Goal: Task Accomplishment & Management: Manage account settings

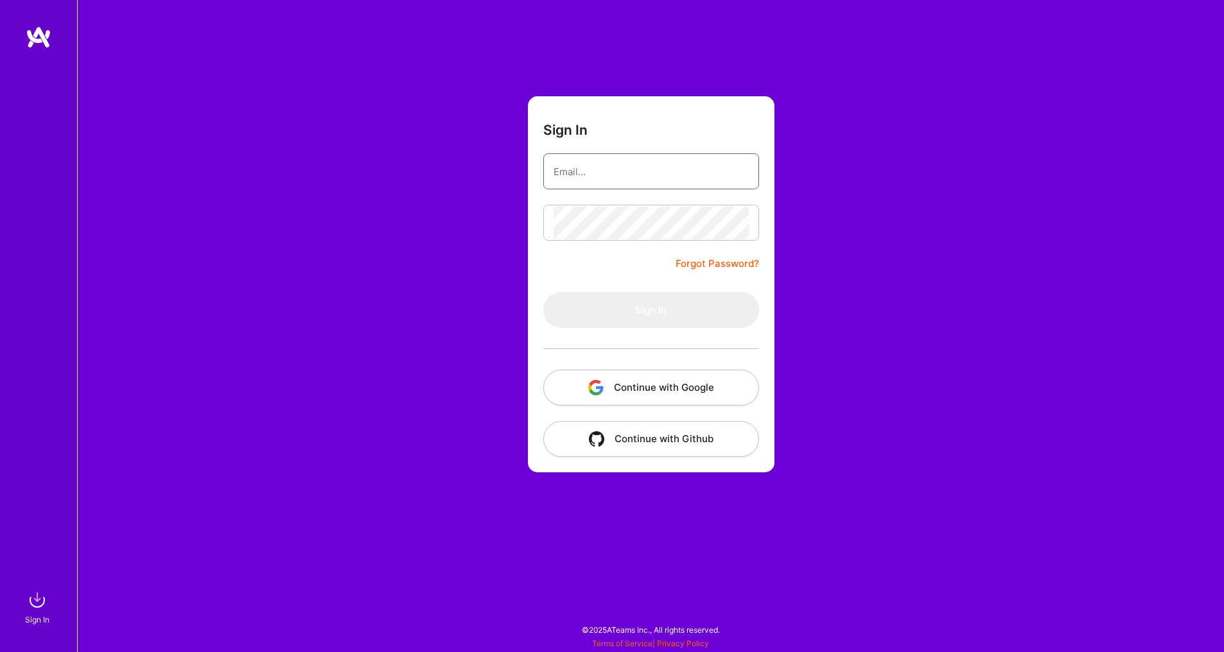
click at [653, 167] on input "email" at bounding box center [650, 171] width 195 height 33
paste input "[EMAIL_ADDRESS][DOMAIN_NAME]"
type input "[EMAIL_ADDRESS][DOMAIN_NAME]"
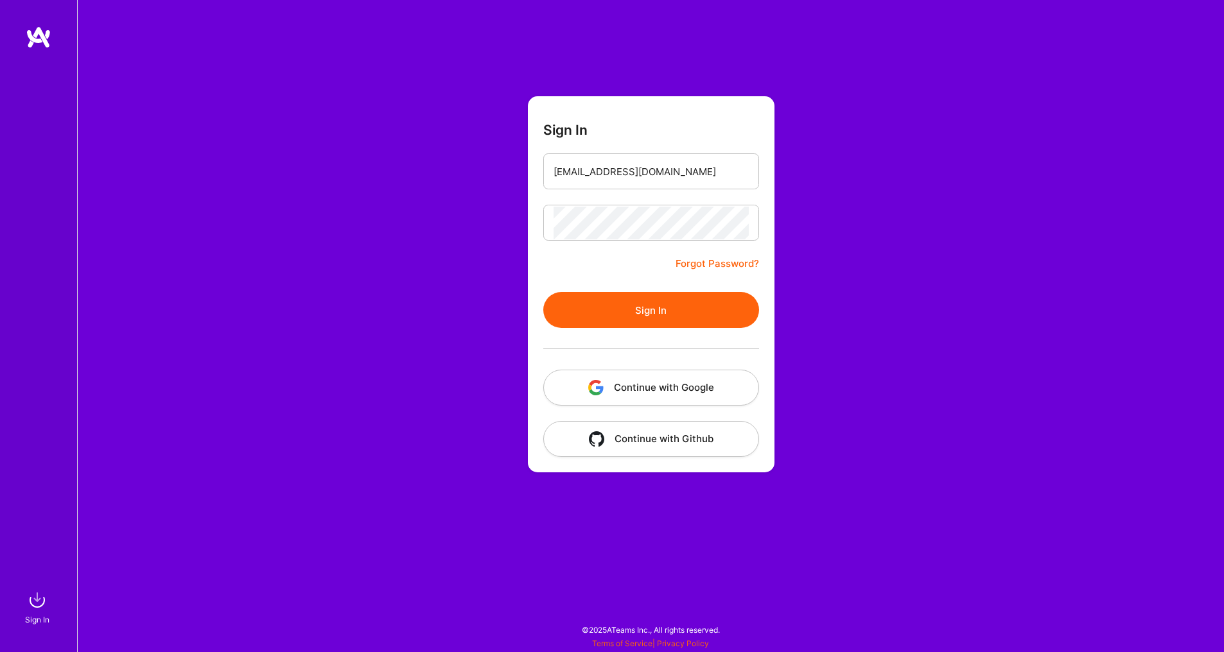
click at [677, 306] on button "Sign In" at bounding box center [651, 310] width 216 height 36
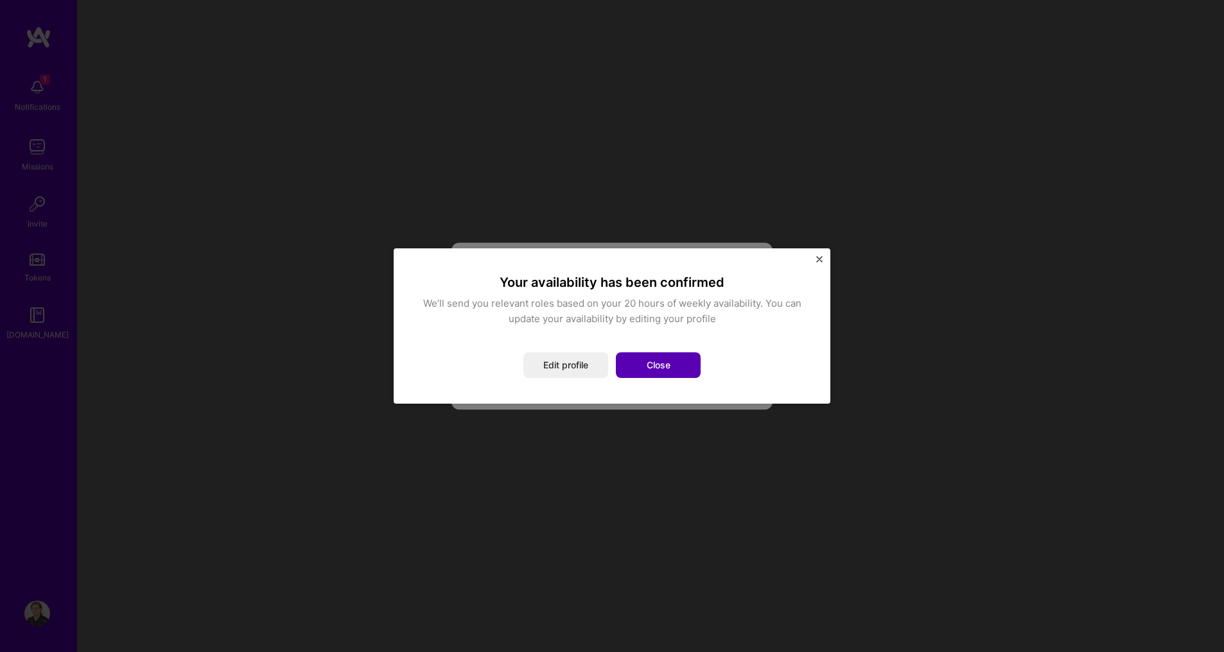
click at [655, 367] on button "Close" at bounding box center [658, 365] width 85 height 26
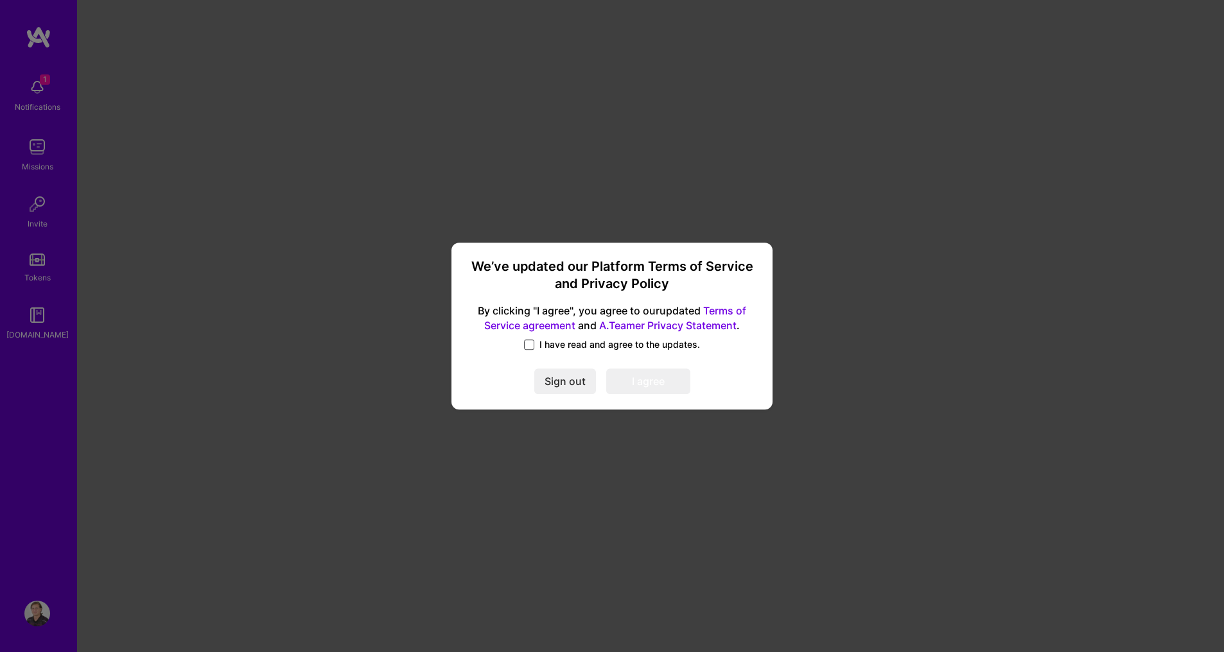
click at [526, 345] on span at bounding box center [529, 345] width 10 height 10
click at [0, 0] on input "I have read and agree to the updates." at bounding box center [0, 0] width 0 height 0
click at [659, 380] on button "I agree" at bounding box center [648, 381] width 84 height 26
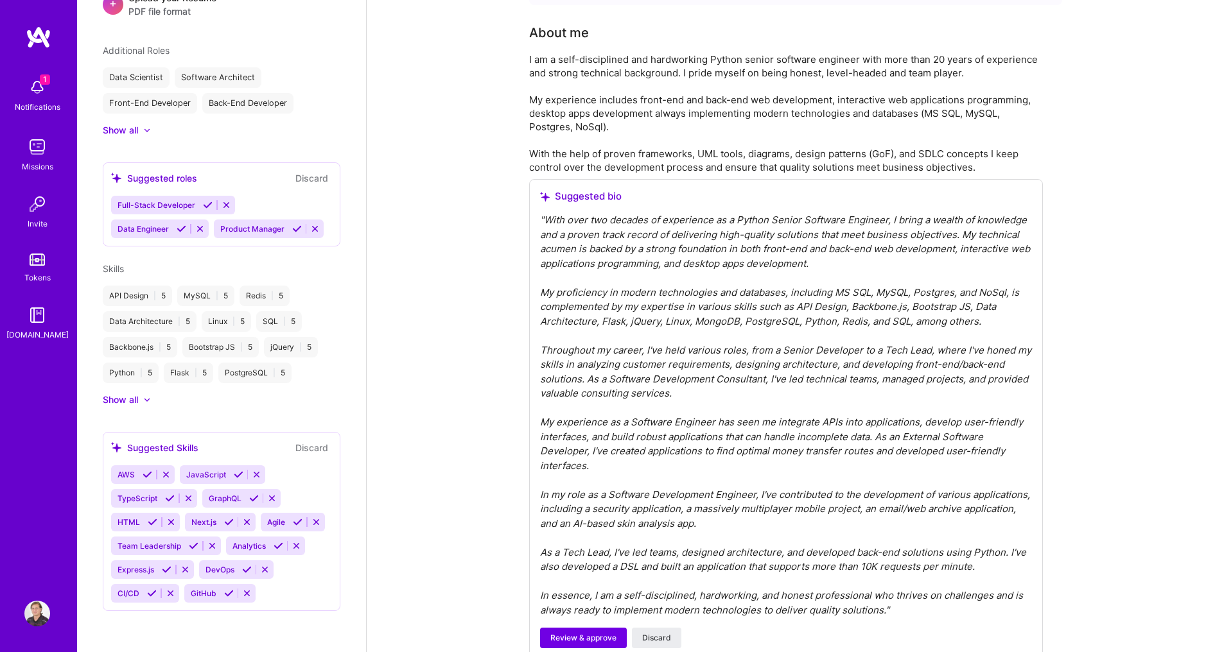
scroll to position [377, 0]
